Goal: Task Accomplishment & Management: Use online tool/utility

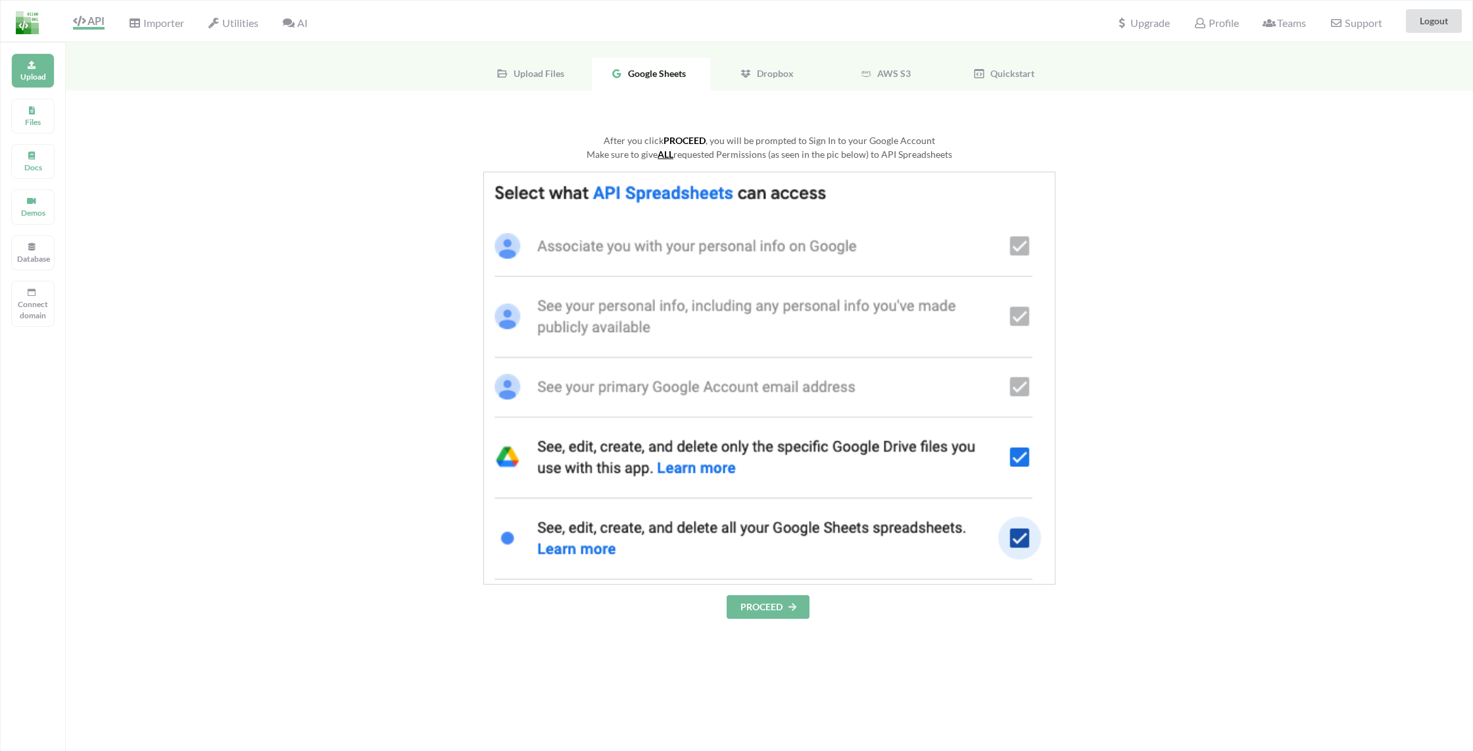
click at [763, 613] on button "PROCEED" at bounding box center [768, 607] width 83 height 24
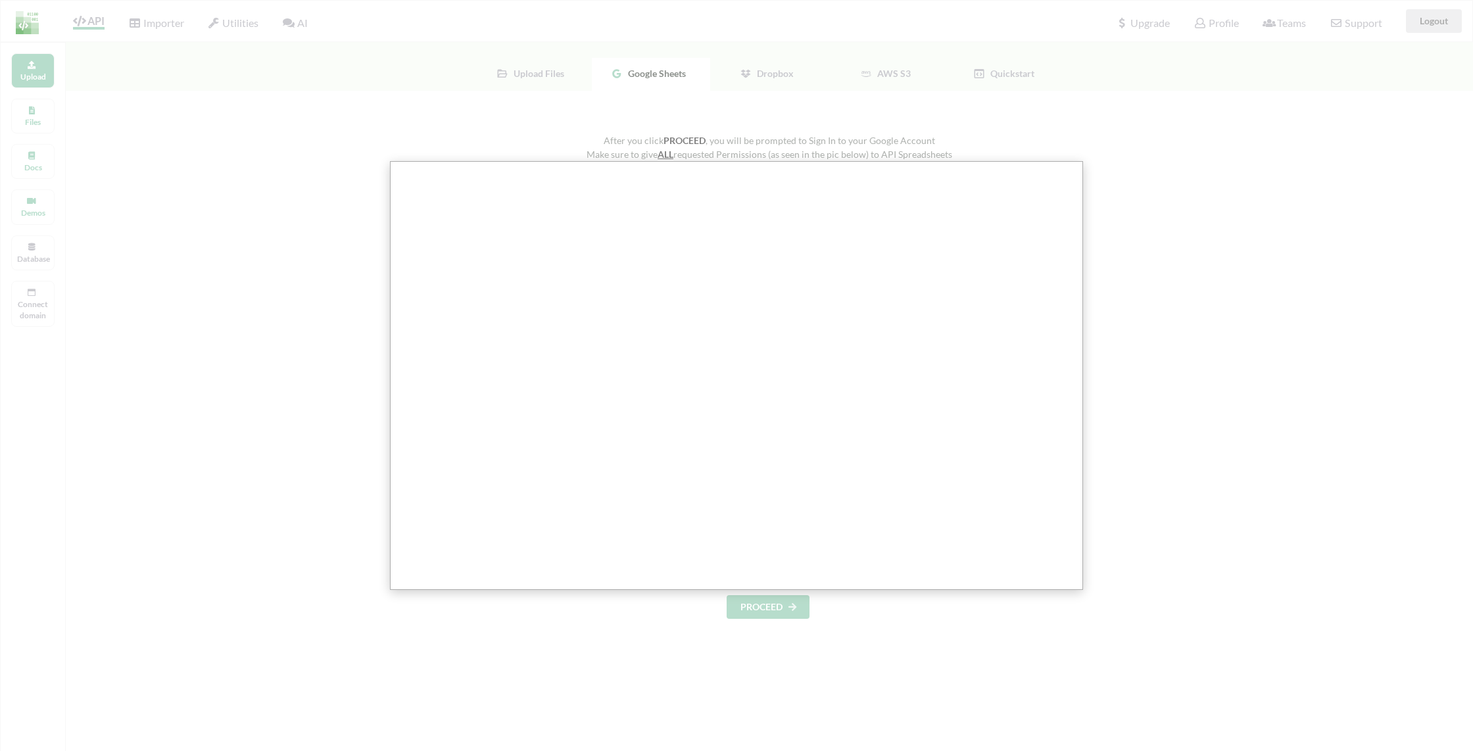
drag, startPoint x: 1230, startPoint y: 352, endPoint x: 1199, endPoint y: 366, distance: 33.6
click at [1229, 352] on div at bounding box center [741, 493] width 1483 height 986
click at [500, 614] on div at bounding box center [741, 493] width 1483 height 986
click at [330, 245] on div at bounding box center [741, 493] width 1483 height 986
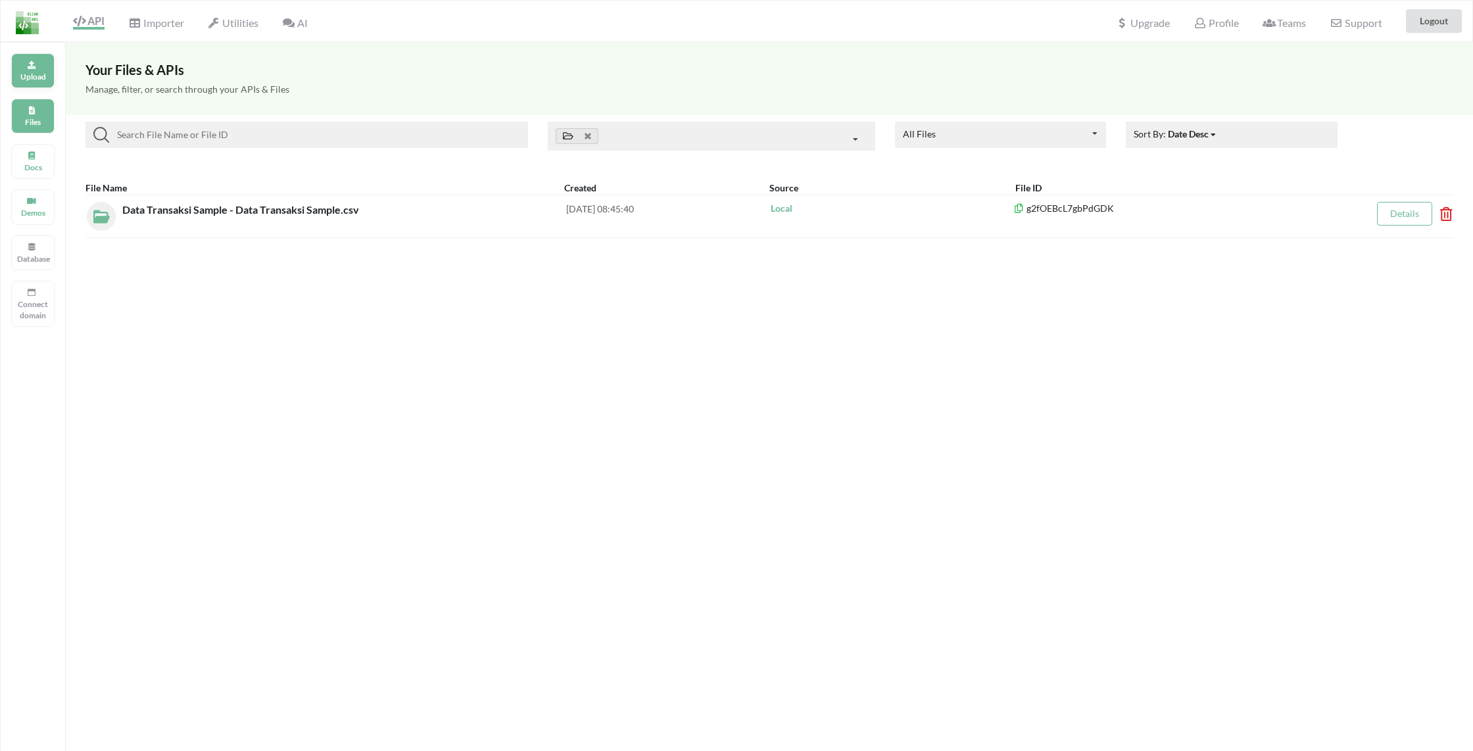
click at [30, 64] on icon at bounding box center [31, 63] width 9 height 8
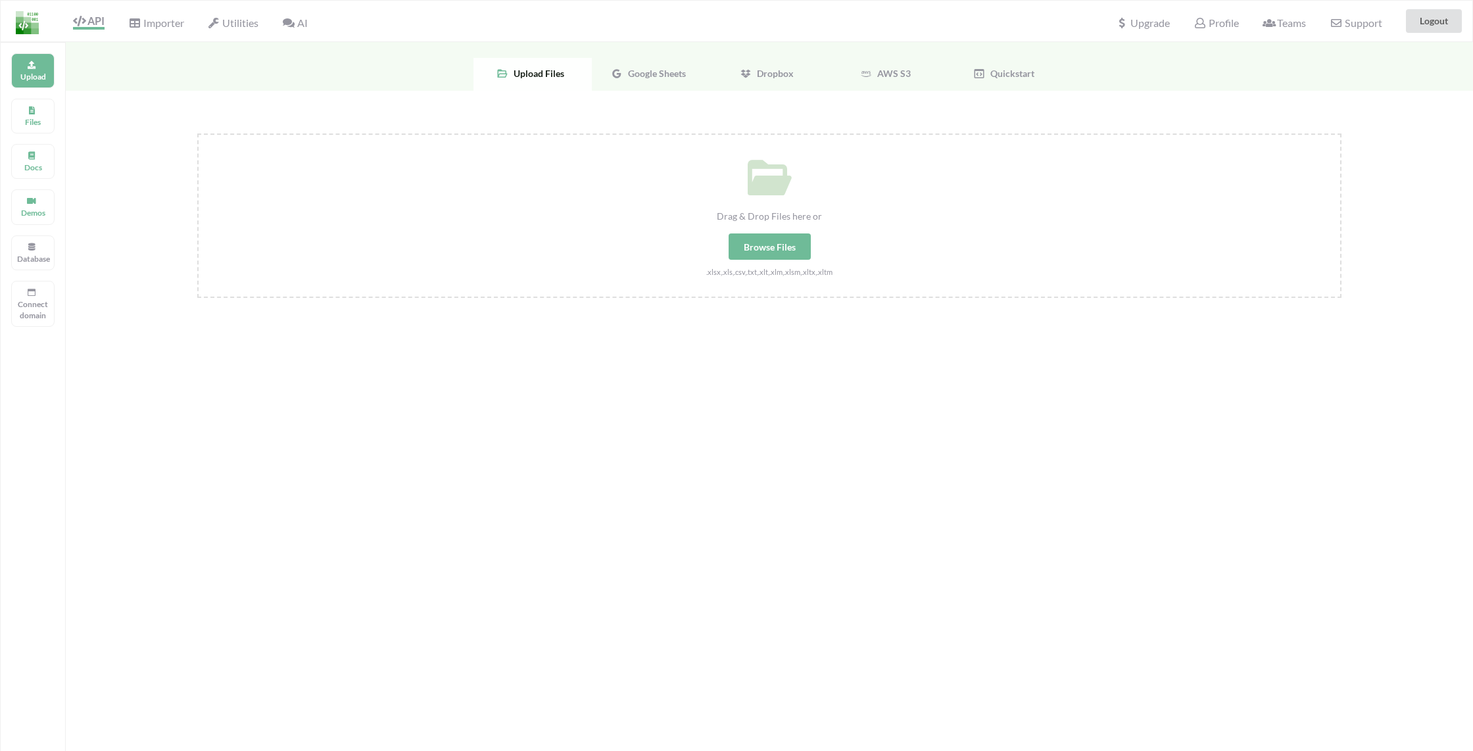
click at [623, 70] on span "Google Sheets" at bounding box center [654, 73] width 63 height 11
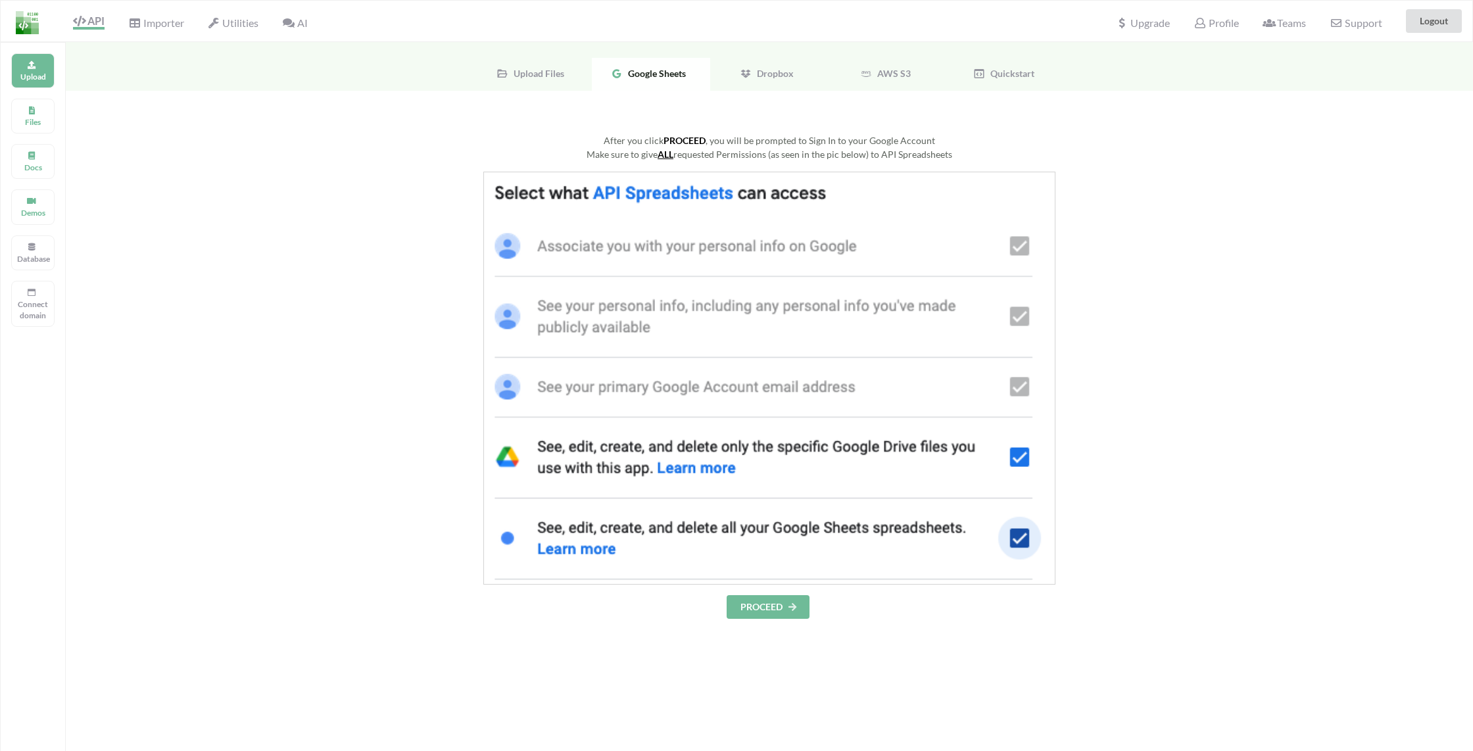
click at [779, 606] on button "PROCEED" at bounding box center [768, 607] width 83 height 24
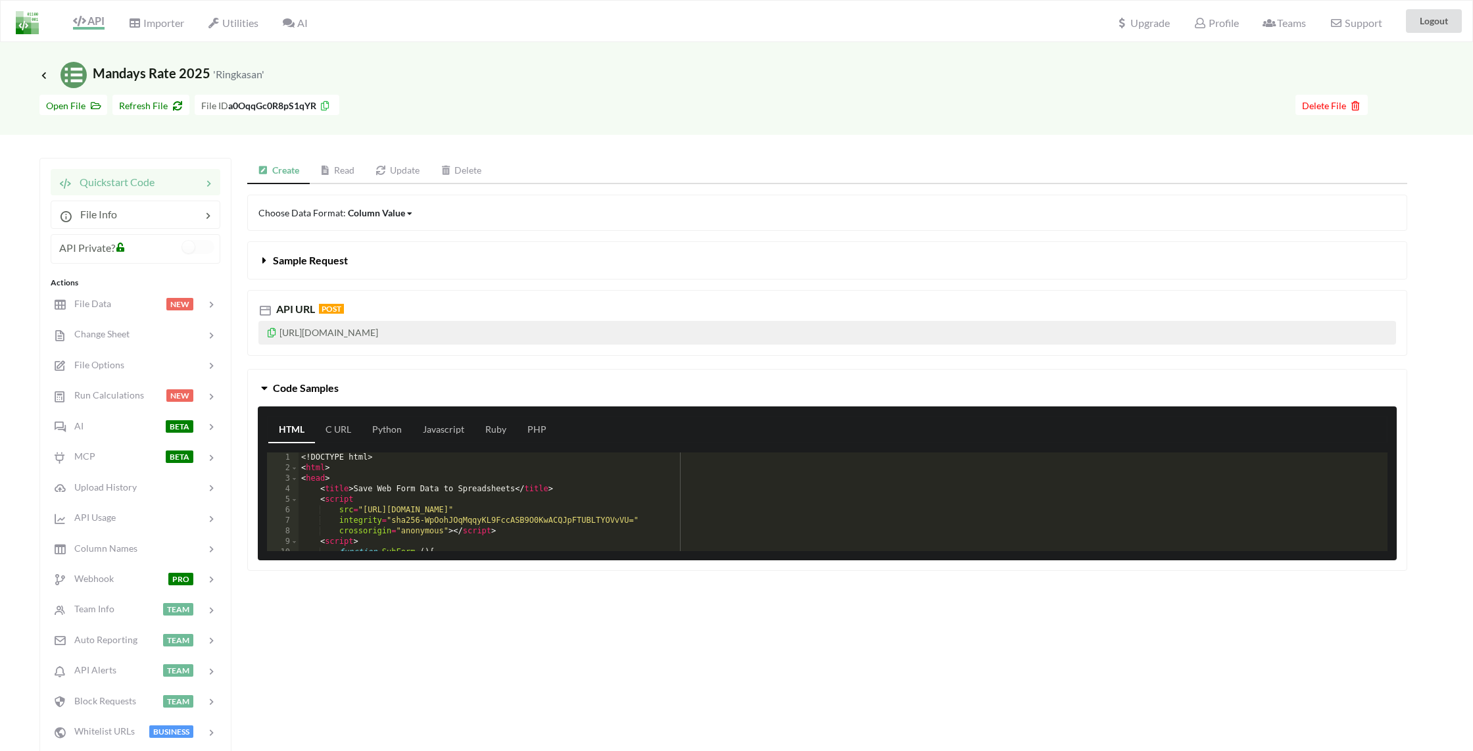
click at [338, 171] on link "Read" at bounding box center [338, 171] width 56 height 26
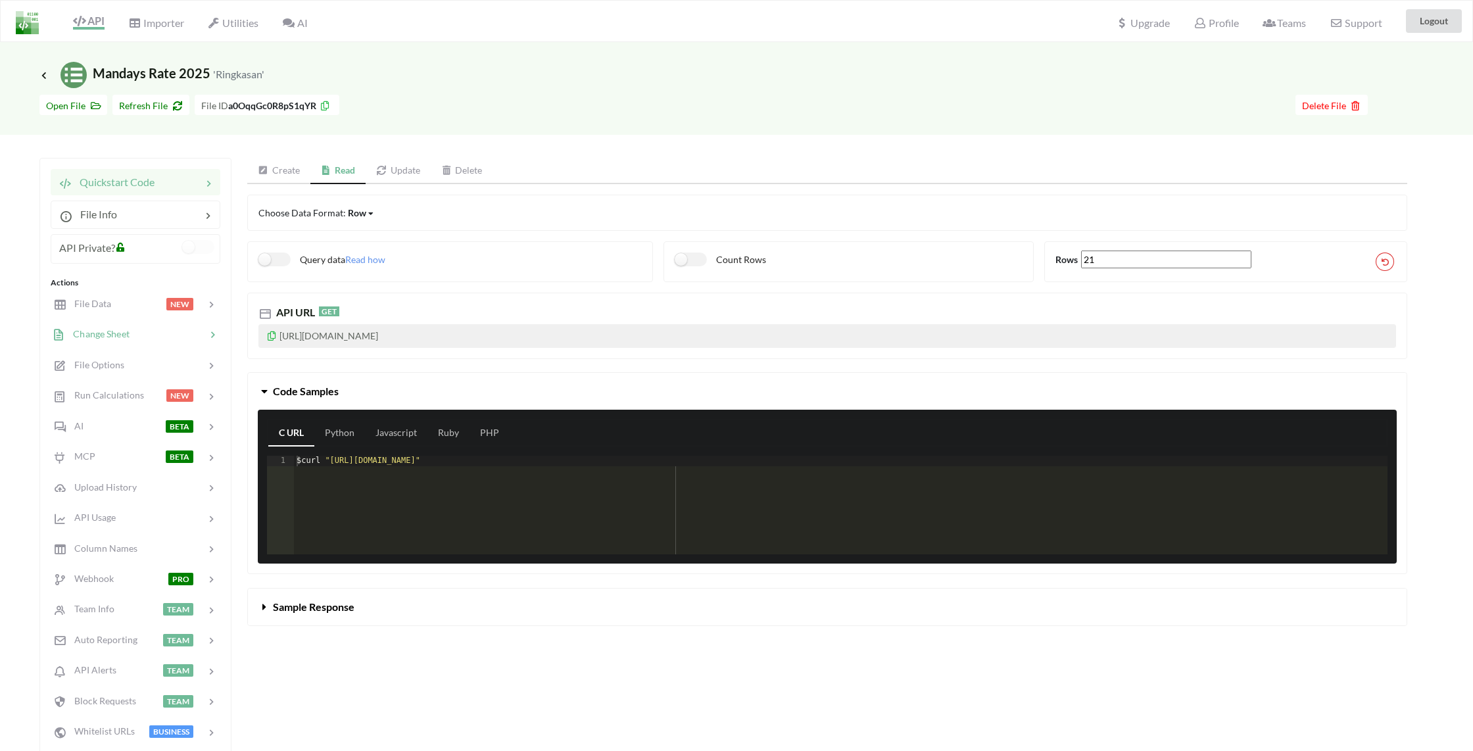
click at [114, 331] on span "Change Sheet" at bounding box center [97, 333] width 64 height 11
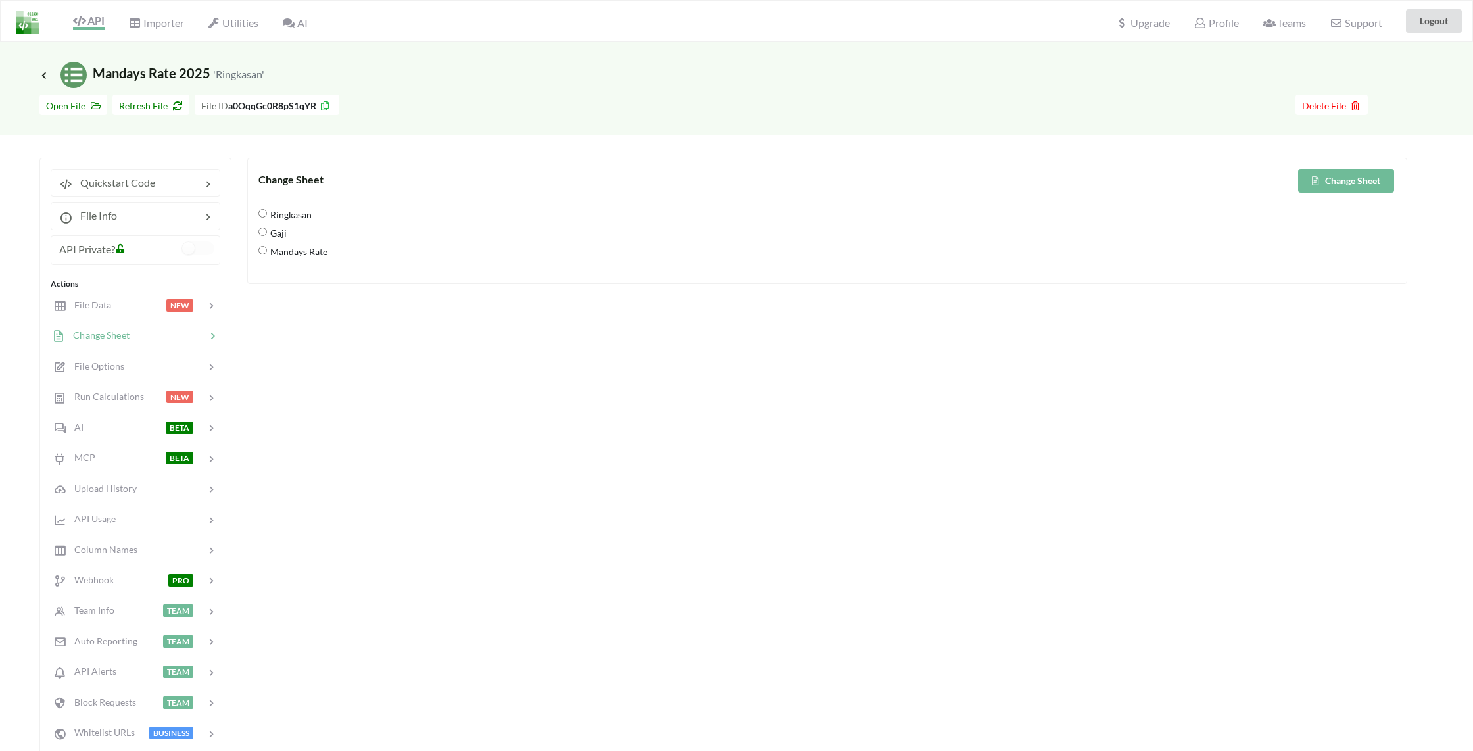
click at [299, 255] on span "Mandays Rate" at bounding box center [297, 251] width 60 height 28
click at [267, 254] on Rate "Mandays Rate" at bounding box center [262, 250] width 9 height 9
radio Rate "true"
click at [1340, 181] on button "Change Sheet" at bounding box center [1346, 181] width 96 height 24
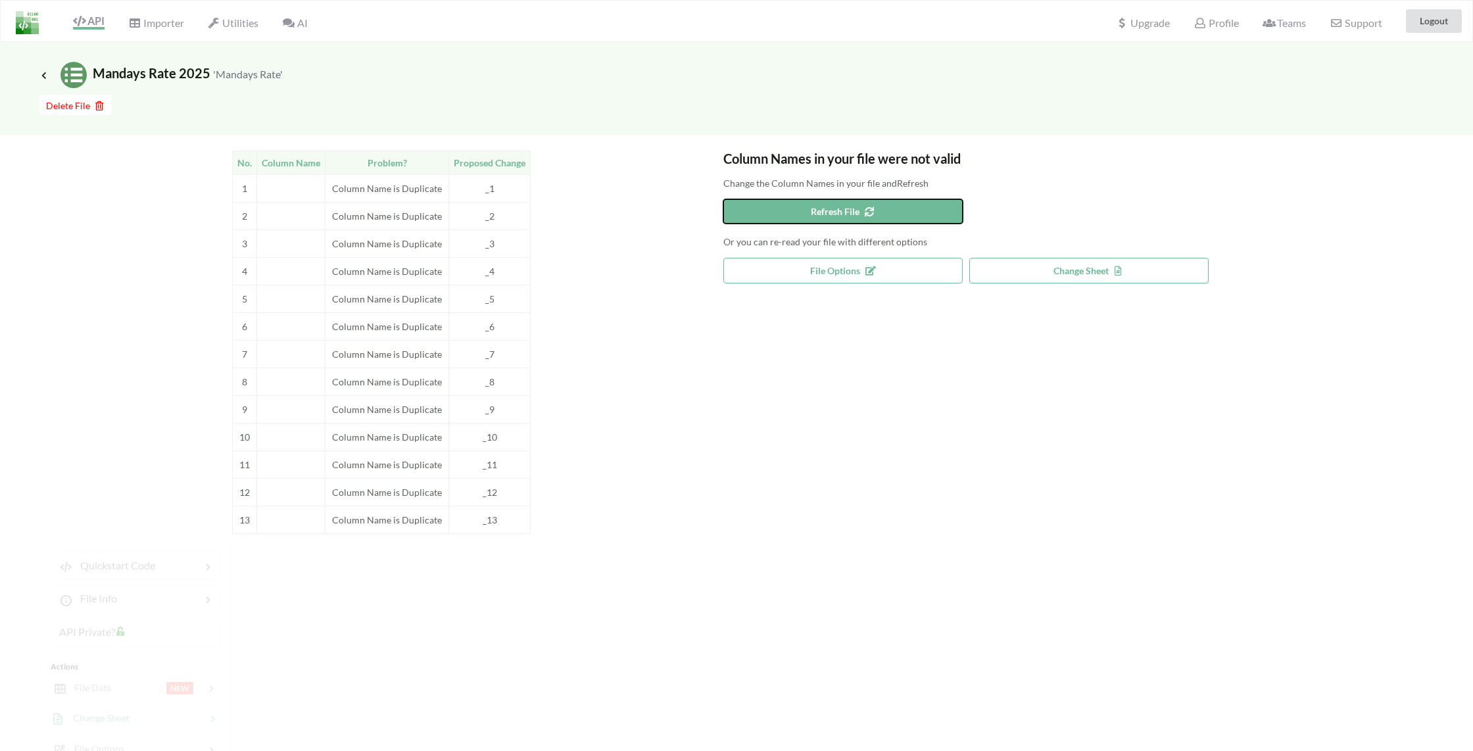
click at [888, 210] on button "Refresh File" at bounding box center [842, 211] width 239 height 24
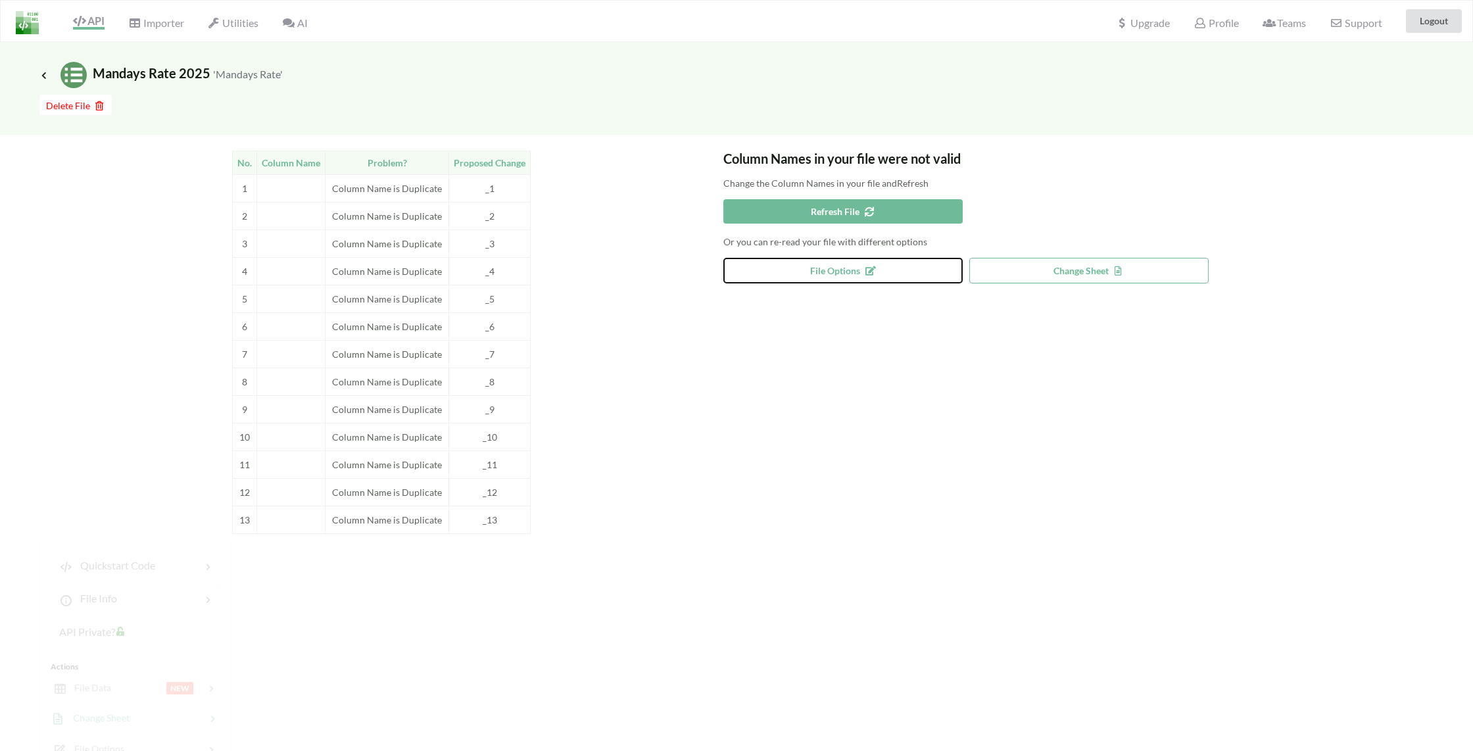
click at [894, 274] on button "File Options" at bounding box center [842, 271] width 239 height 26
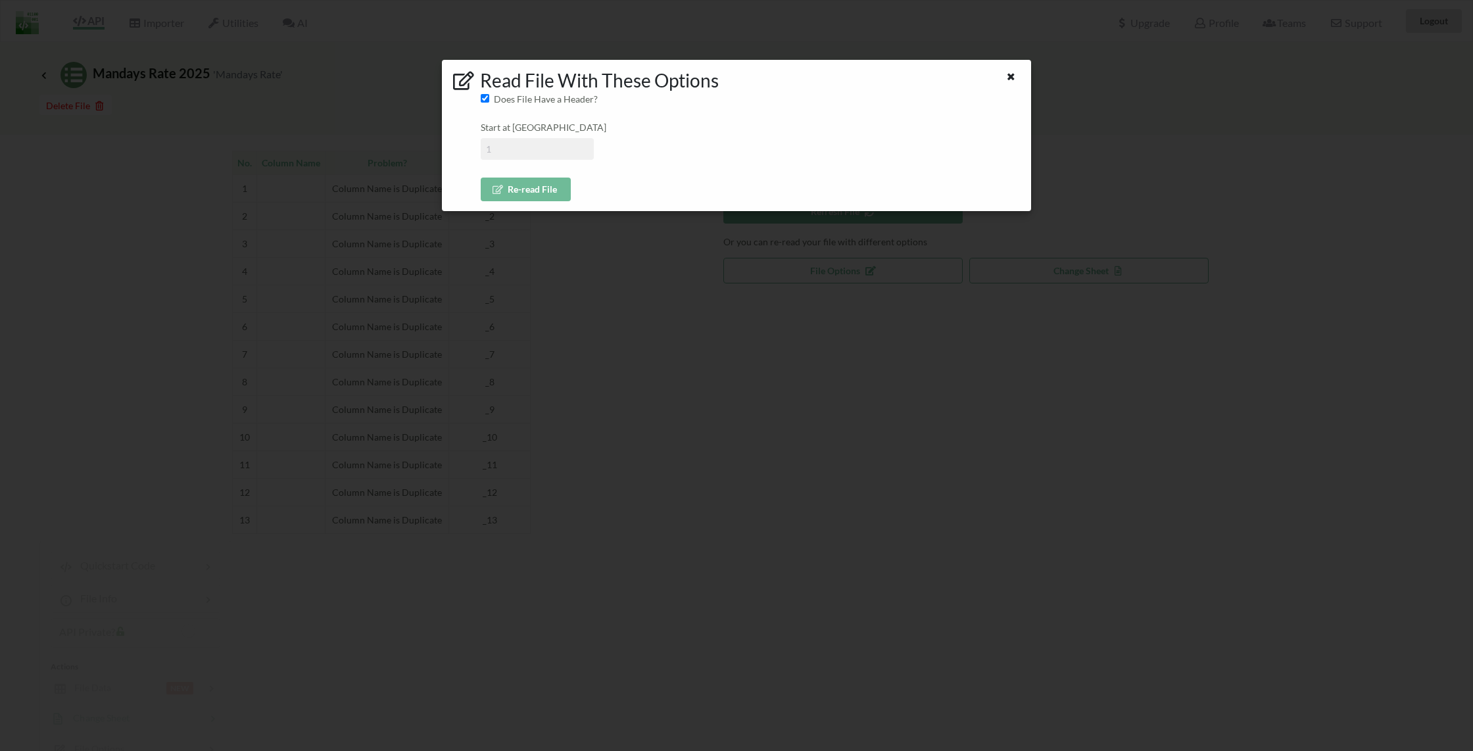
click at [504, 147] on input at bounding box center [537, 149] width 113 height 22
type input "2"
click at [546, 191] on button "Re-read File" at bounding box center [526, 190] width 90 height 24
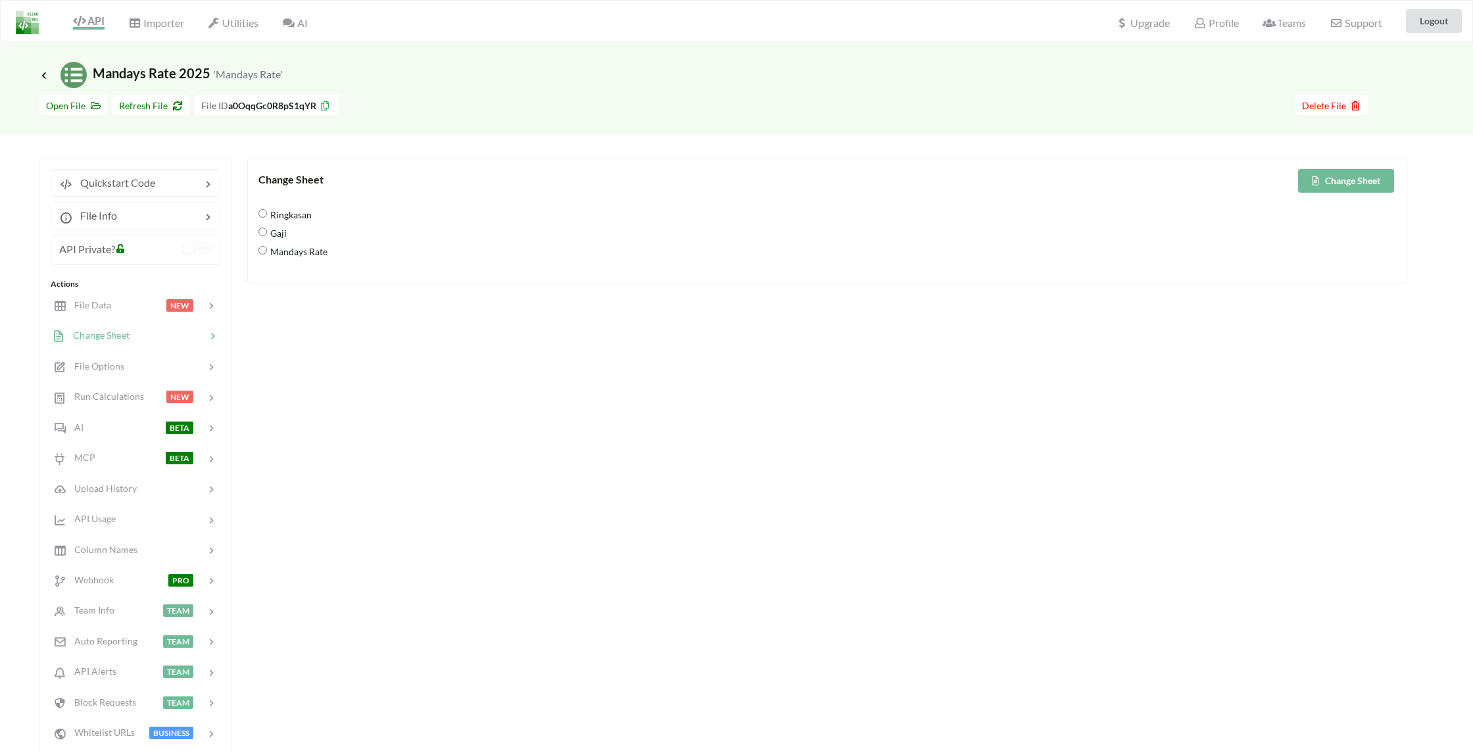
click at [319, 256] on span "Mandays Rate" at bounding box center [297, 251] width 60 height 28
click at [267, 254] on Rate "Mandays Rate" at bounding box center [262, 250] width 9 height 9
radio Rate "true"
click at [1338, 184] on button "Change Sheet" at bounding box center [1346, 181] width 96 height 24
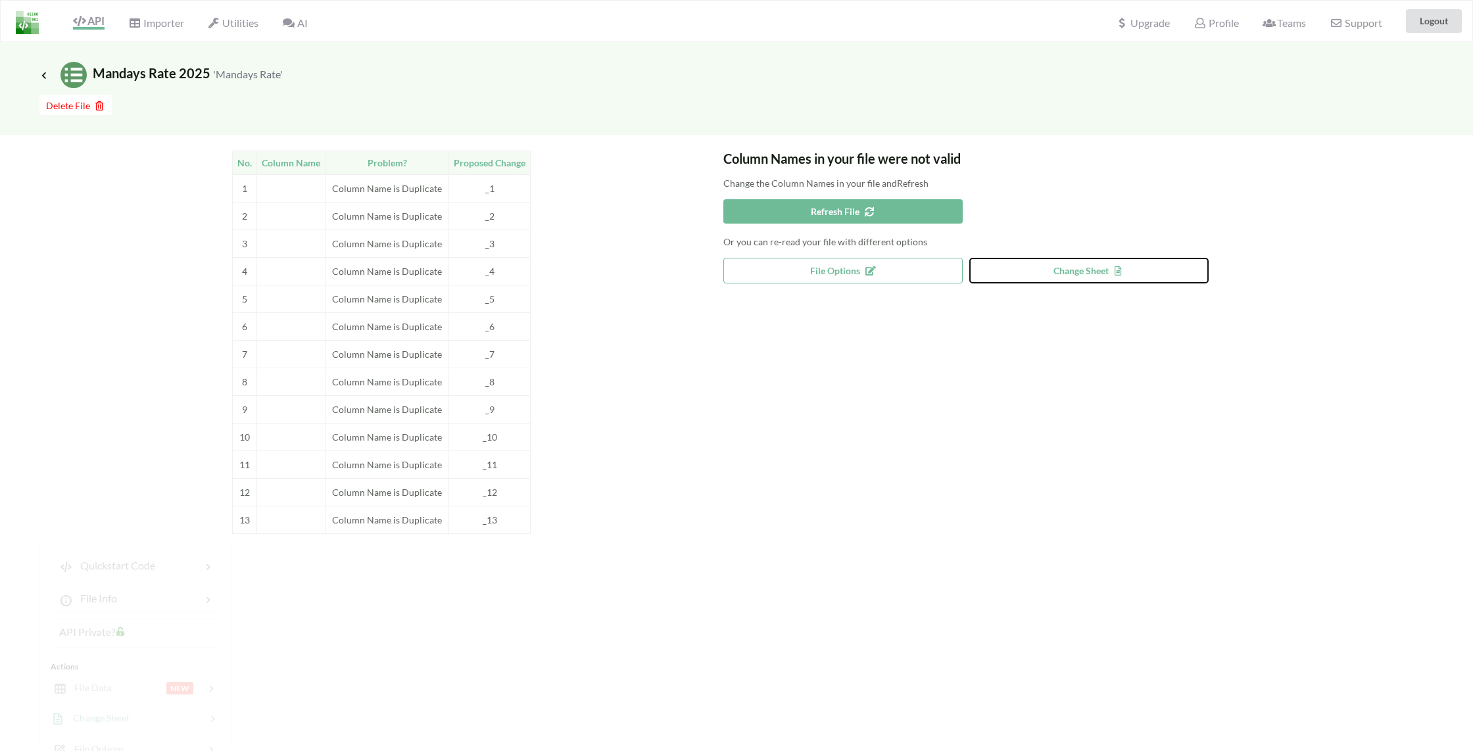
click at [1067, 268] on span "Change Sheet" at bounding box center [1088, 270] width 70 height 11
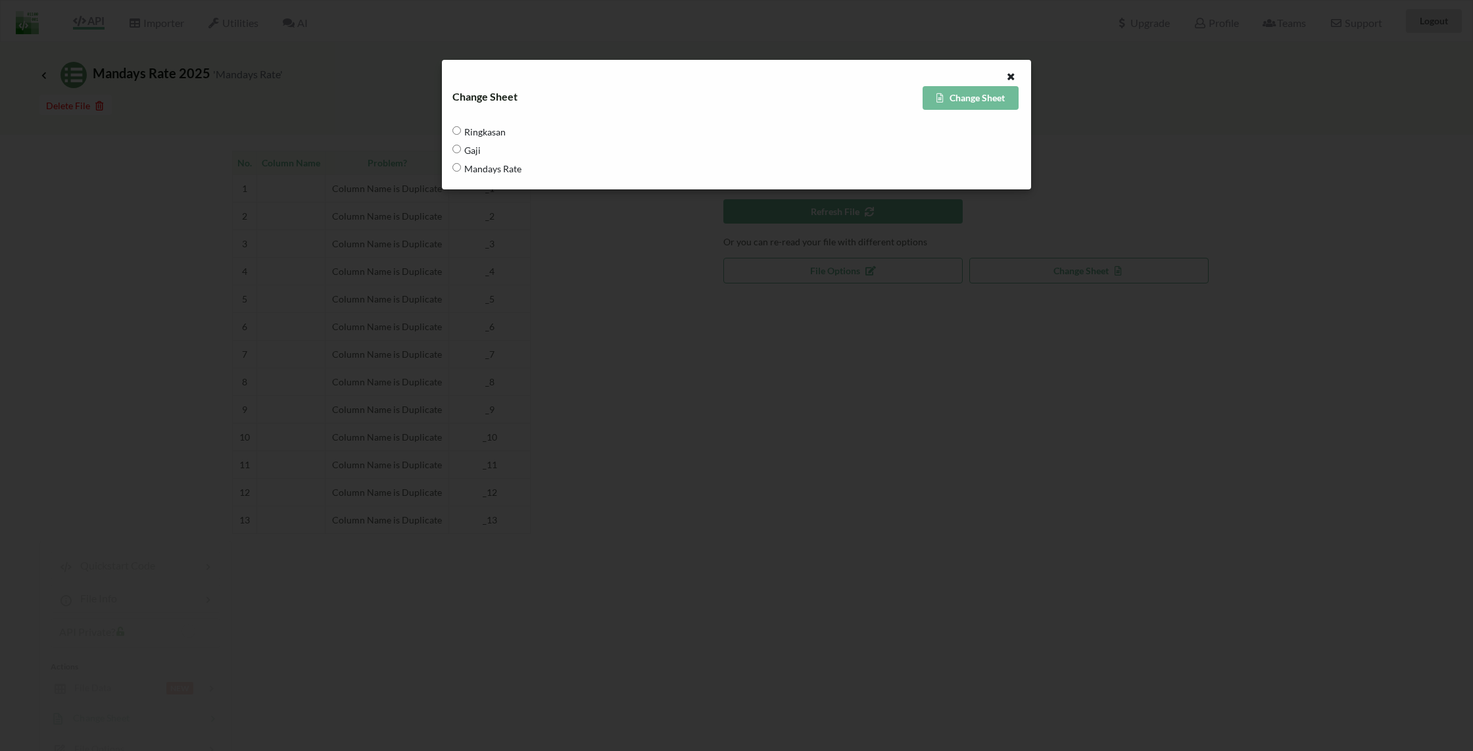
click at [496, 133] on span "Ringkasan" at bounding box center [483, 132] width 45 height 28
click at [461, 133] on input "Ringkasan" at bounding box center [456, 130] width 9 height 9
radio input "true"
click at [978, 99] on button "Change Sheet" at bounding box center [971, 98] width 96 height 24
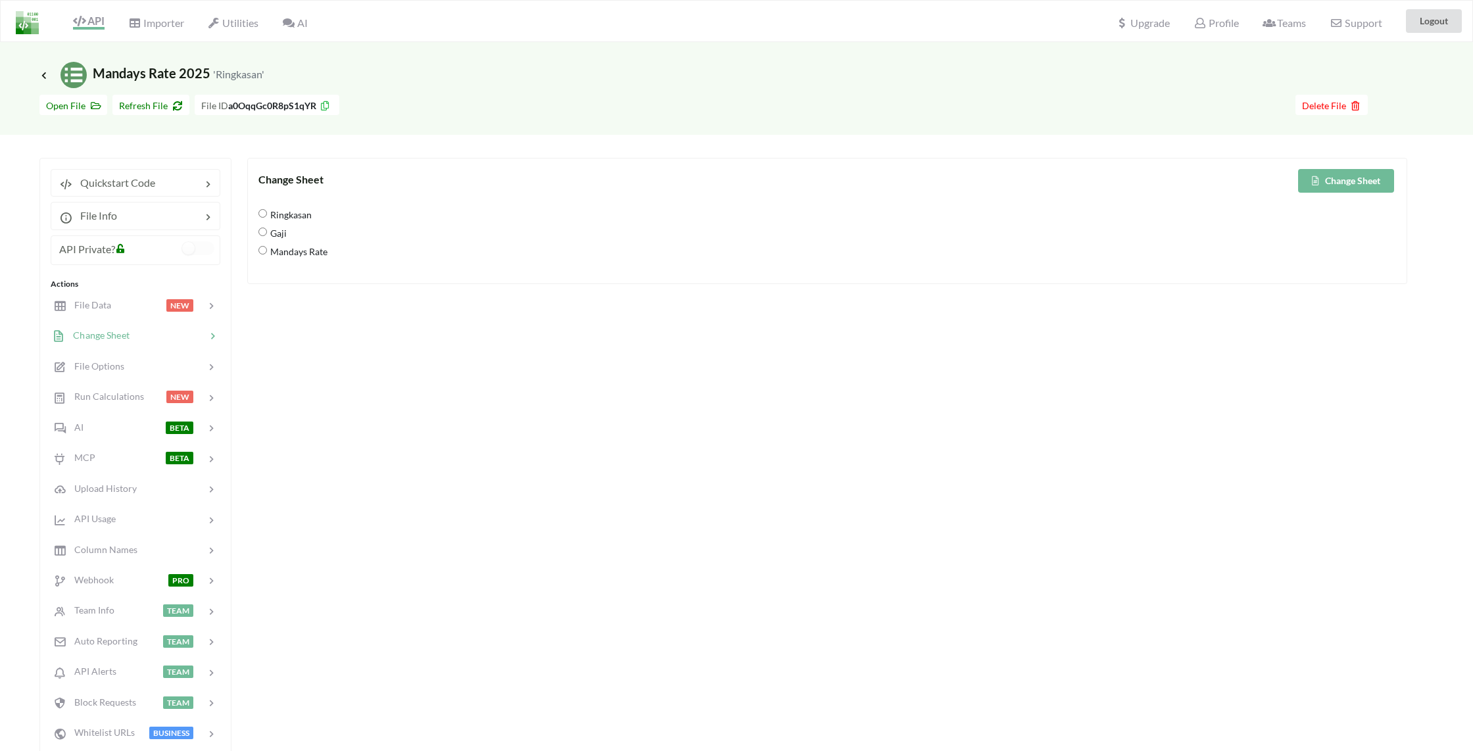
click at [306, 212] on span "Ringkasan" at bounding box center [289, 215] width 45 height 28
click at [267, 212] on input "Ringkasan" at bounding box center [262, 213] width 9 height 9
radio input "true"
click at [1345, 180] on button "Change Sheet" at bounding box center [1346, 181] width 96 height 24
click at [118, 308] on div at bounding box center [138, 305] width 56 height 15
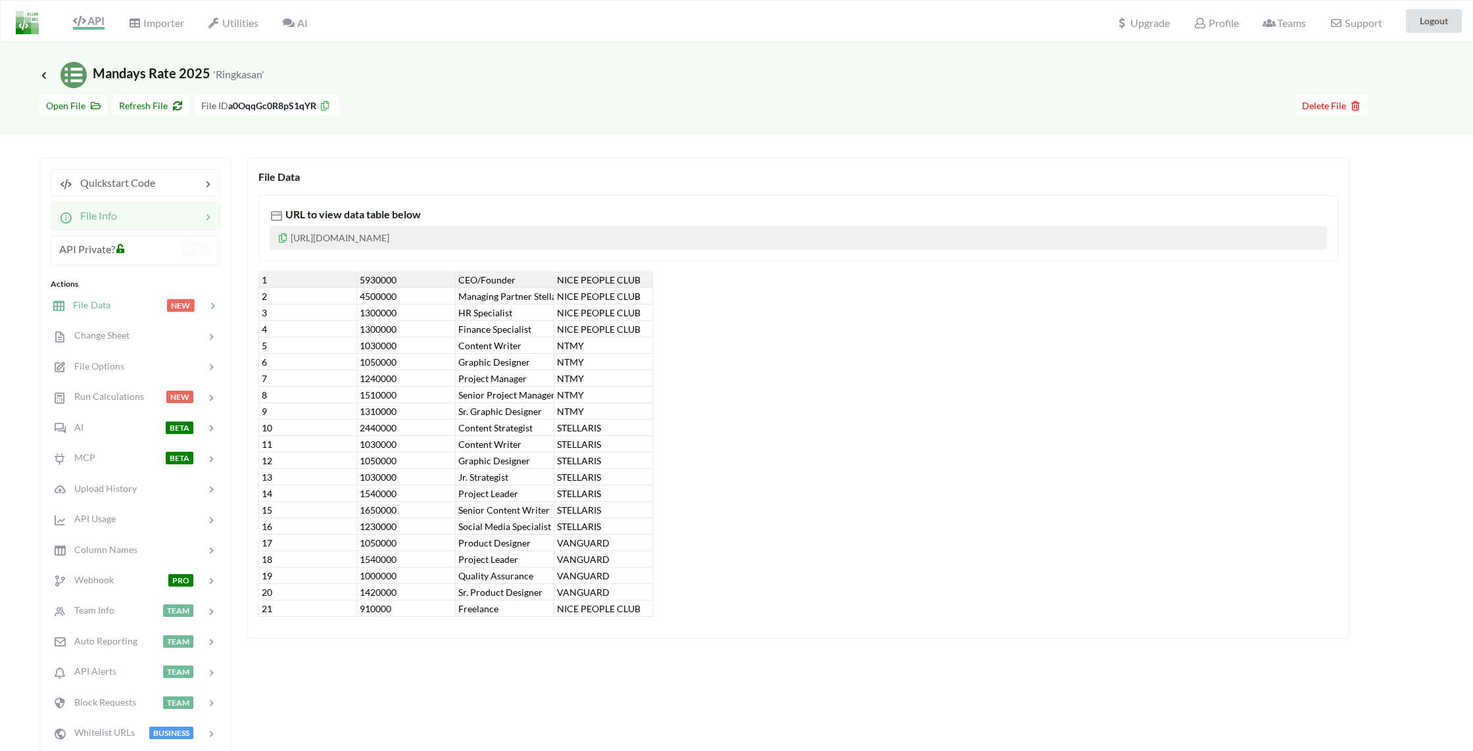
click at [137, 216] on div at bounding box center [159, 216] width 84 height 16
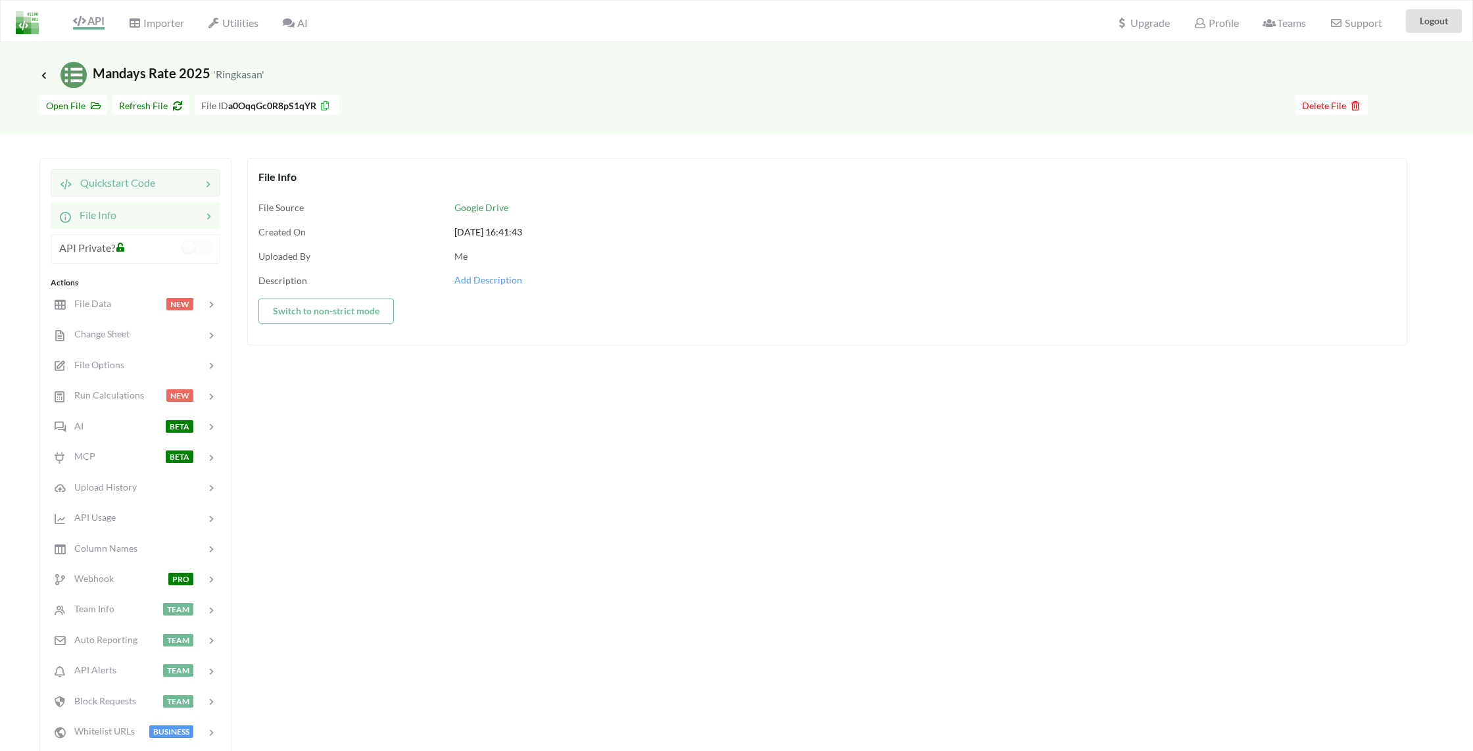
click at [147, 182] on span "Quickstart Code" at bounding box center [113, 182] width 83 height 12
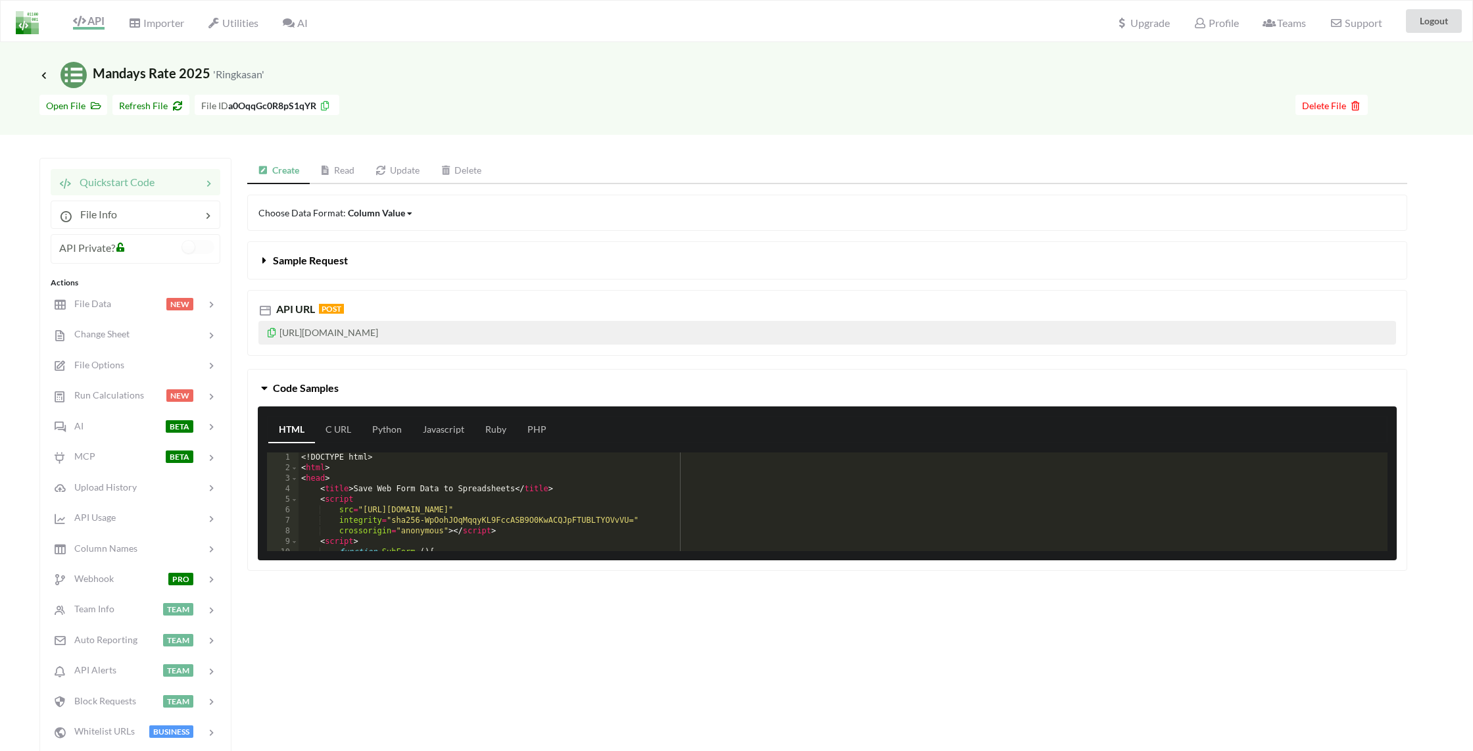
click at [884, 80] on div "Icon Link Mandays Rate 2025 'Ringkasan'" at bounding box center [736, 75] width 1394 height 26
click at [347, 165] on link "Read" at bounding box center [338, 171] width 56 height 26
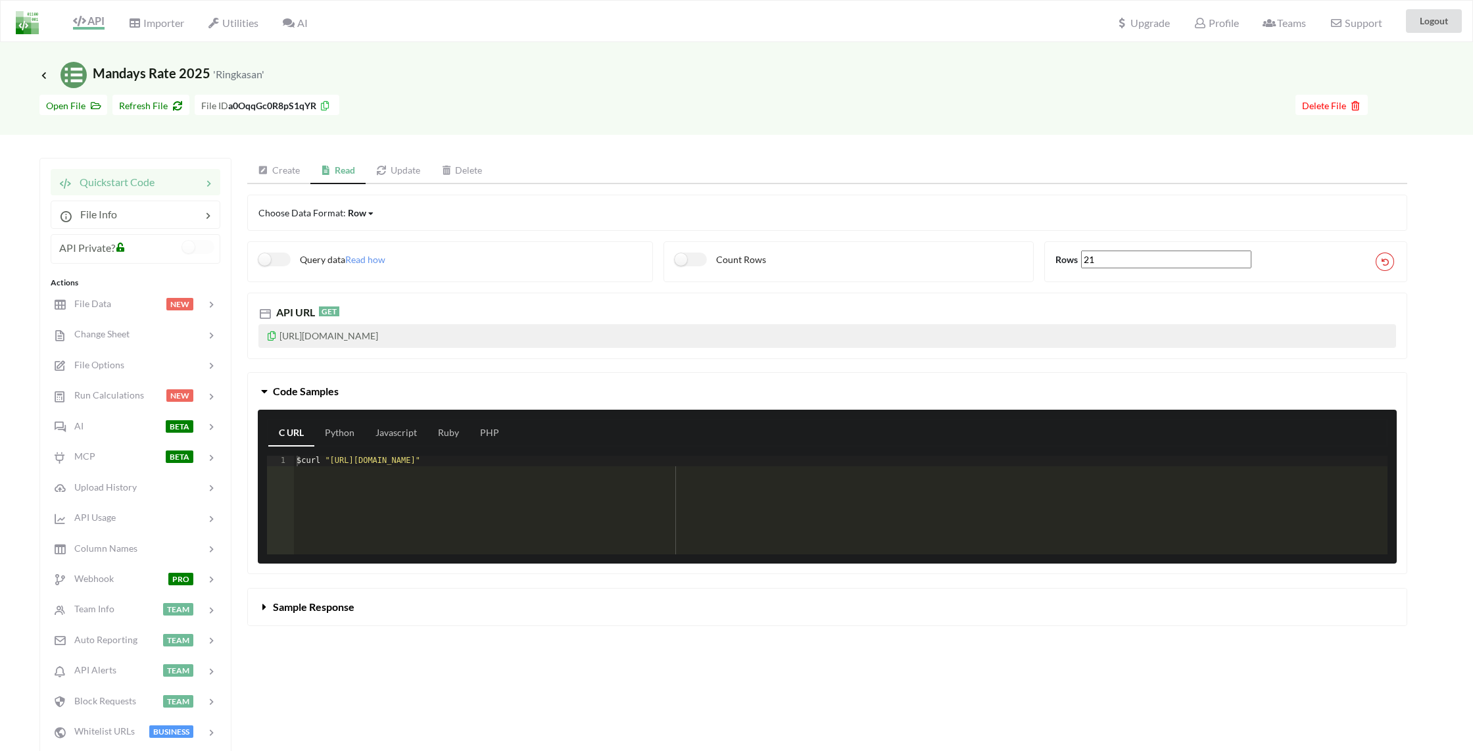
click at [272, 337] on icon at bounding box center [271, 333] width 11 height 9
click at [269, 342] on p "[URL][DOMAIN_NAME]" at bounding box center [827, 336] width 1138 height 24
click at [272, 328] on p "[URL][DOMAIN_NAME]" at bounding box center [827, 336] width 1138 height 24
click at [269, 337] on icon at bounding box center [271, 333] width 11 height 9
